Goal: Task Accomplishment & Management: Manage account settings

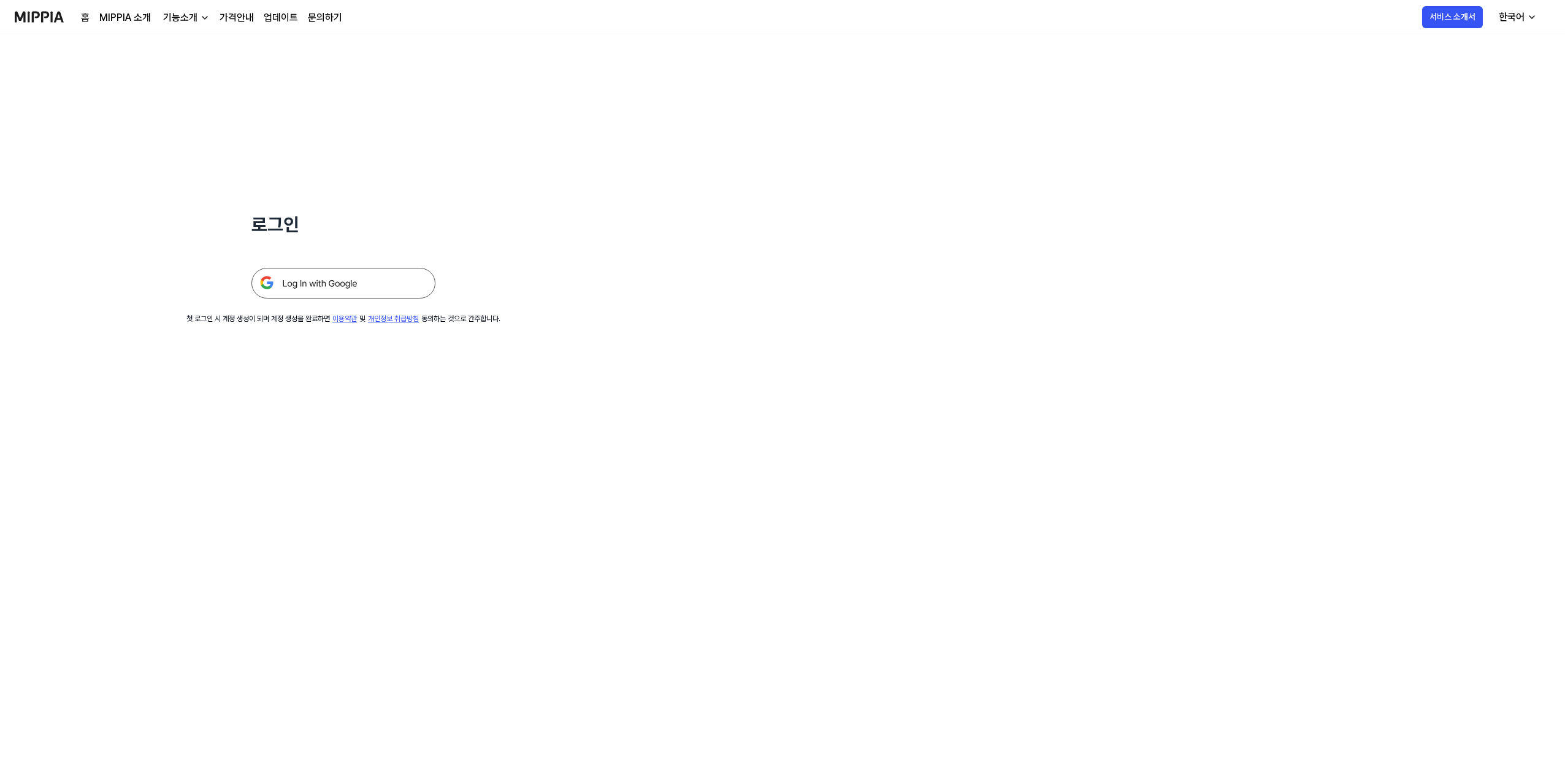
click at [355, 286] on img at bounding box center [343, 283] width 184 height 31
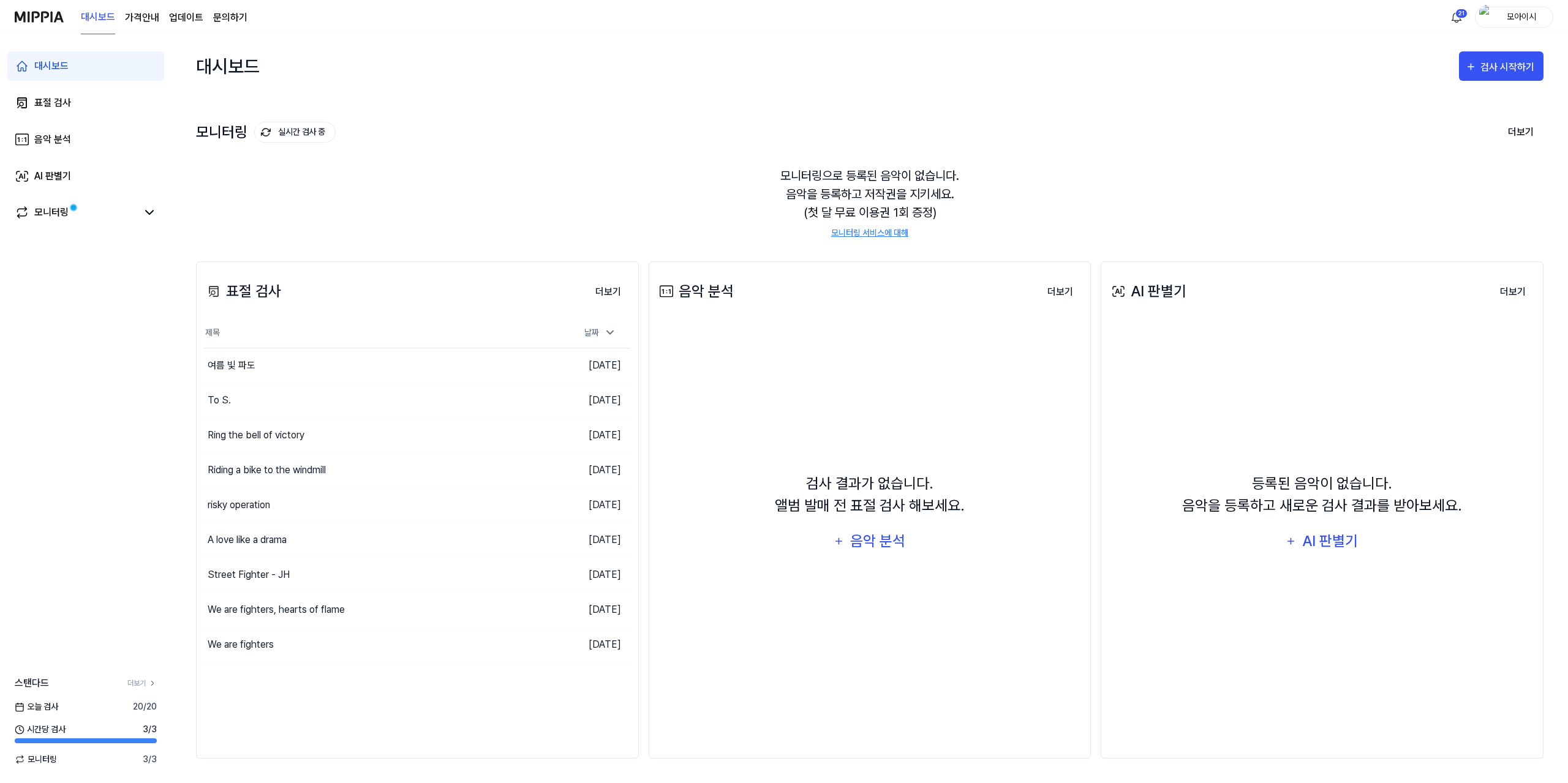
click at [169, 22] on link "업데이트" at bounding box center [186, 18] width 34 height 14
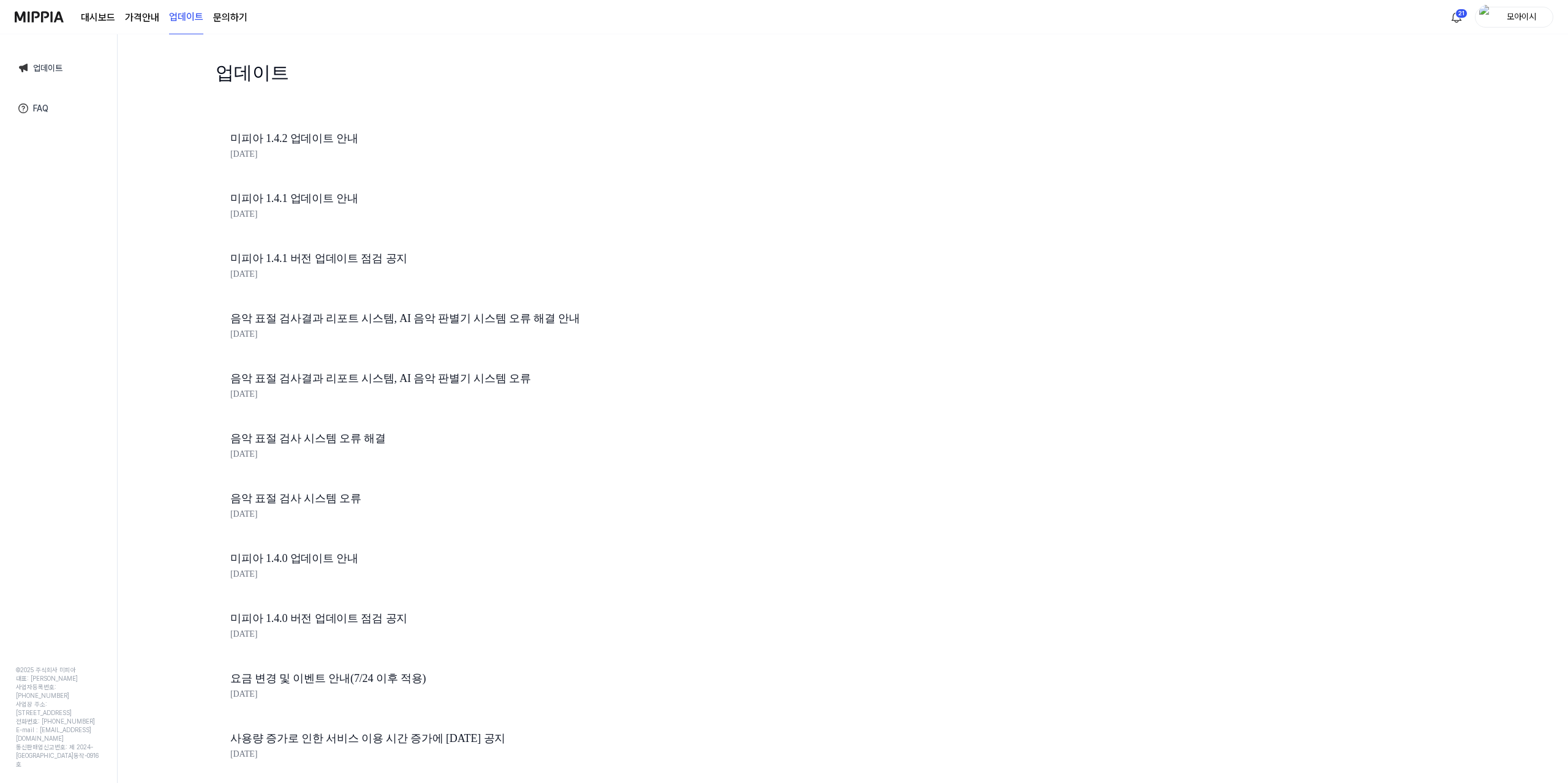
click at [50, 19] on img at bounding box center [39, 17] width 49 height 34
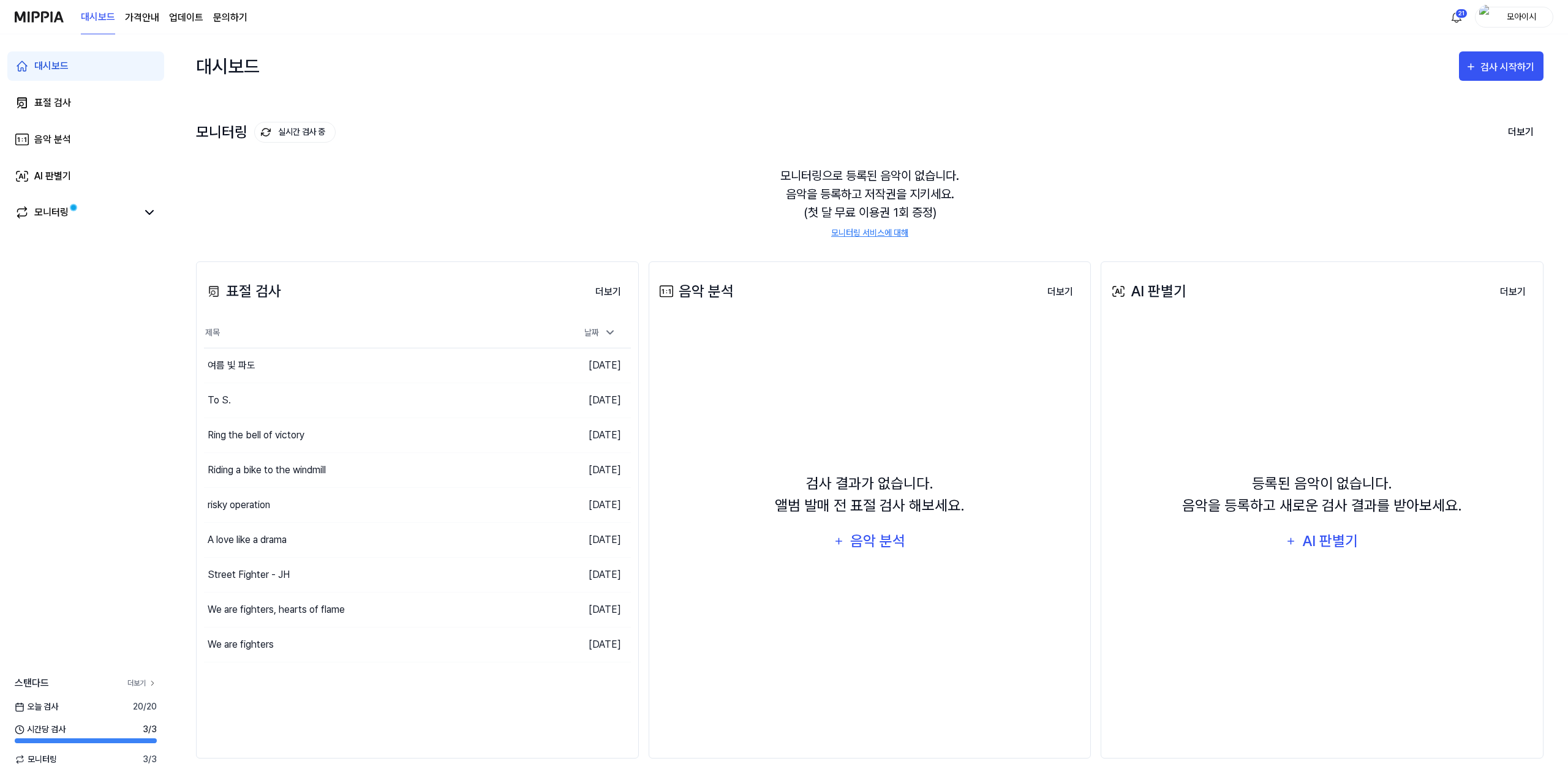
click at [142, 688] on link "더보기" at bounding box center [142, 683] width 29 height 11
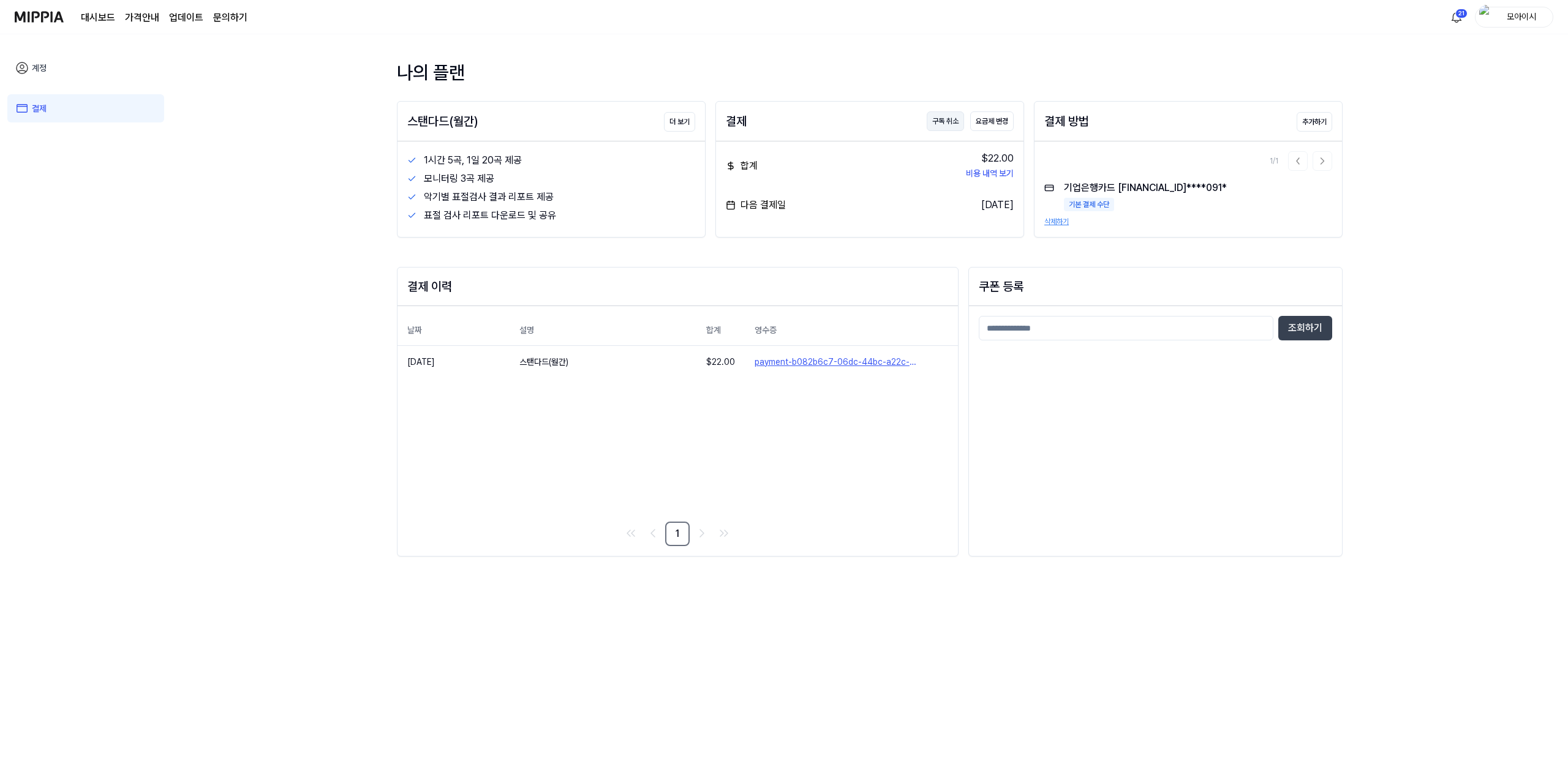
click at [943, 122] on button "구독 취소" at bounding box center [945, 122] width 37 height 20
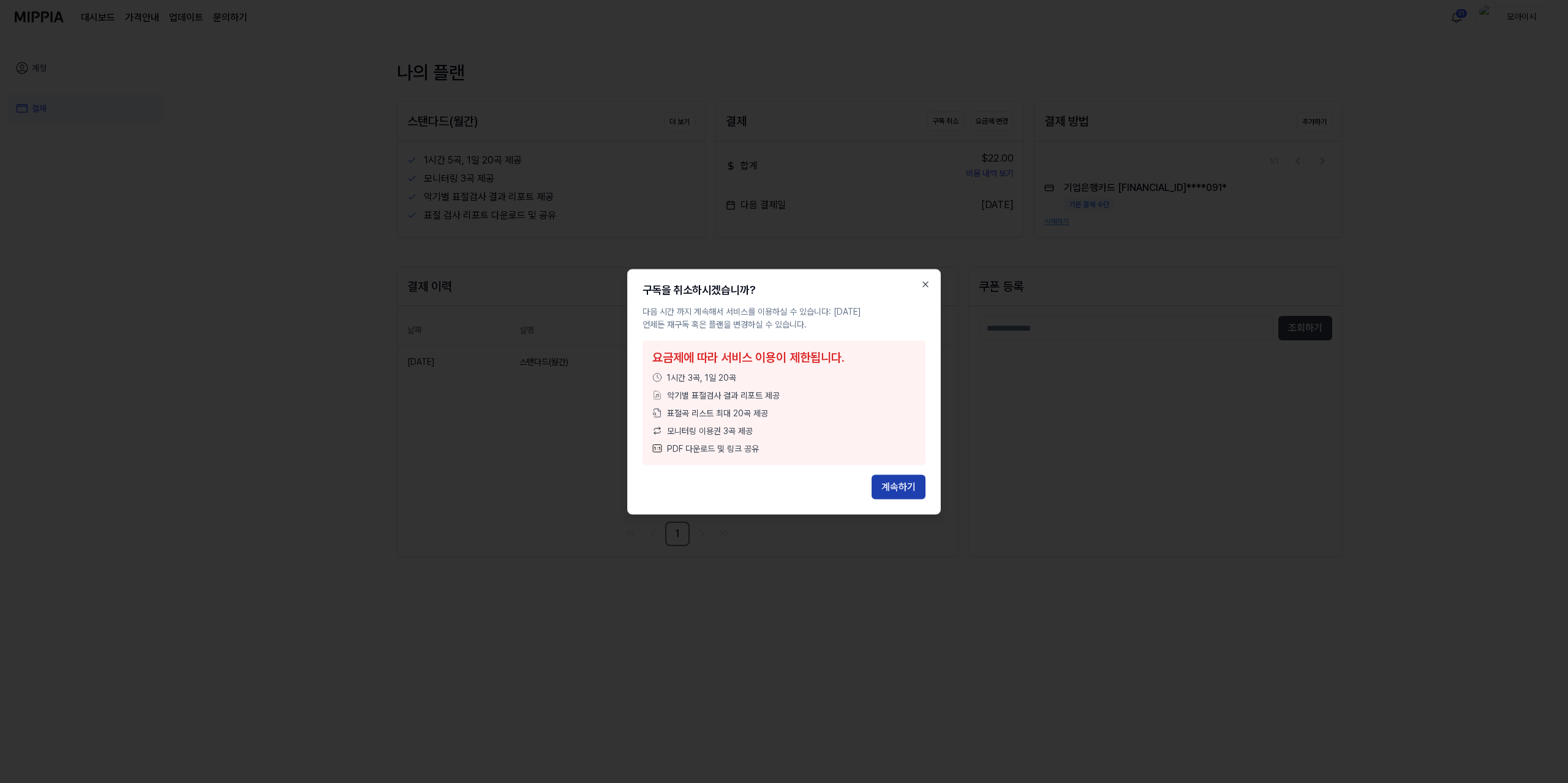
click at [903, 483] on button "계속하기" at bounding box center [898, 486] width 54 height 24
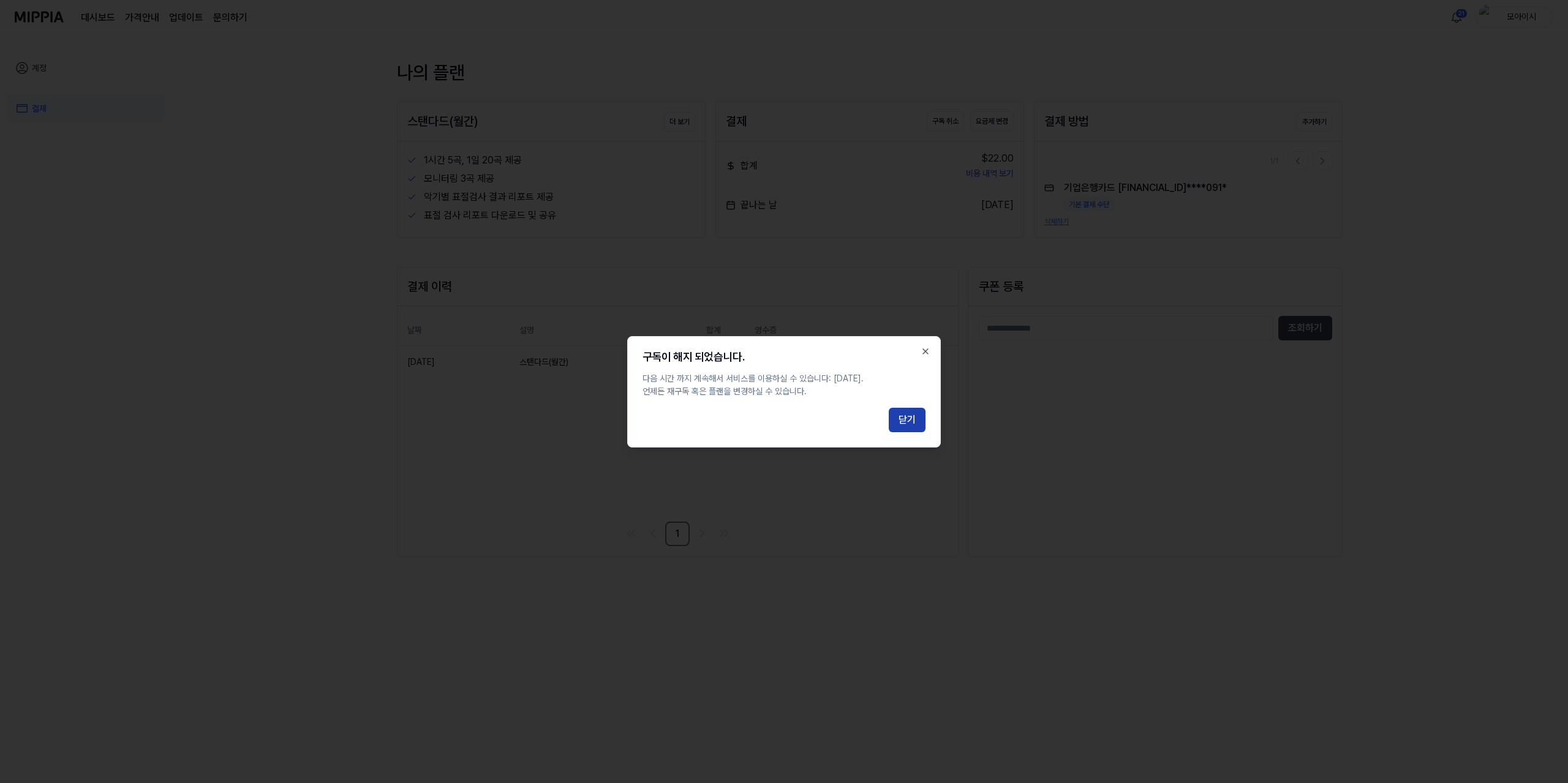
click at [897, 419] on button "닫기" at bounding box center [907, 420] width 37 height 24
